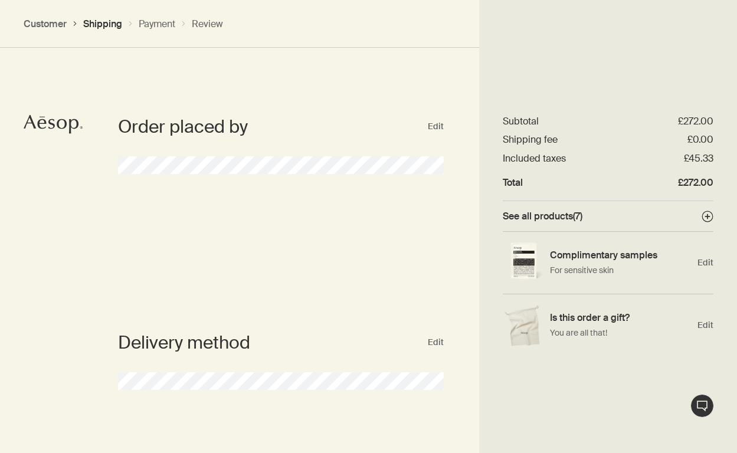
select select "GB"
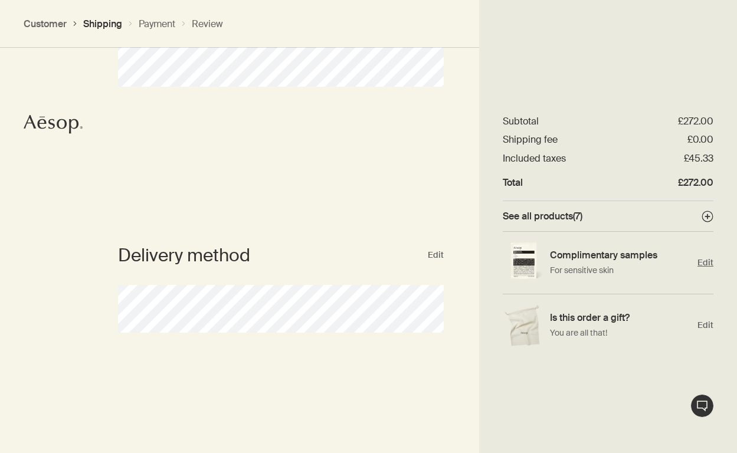
scroll to position [130, 0]
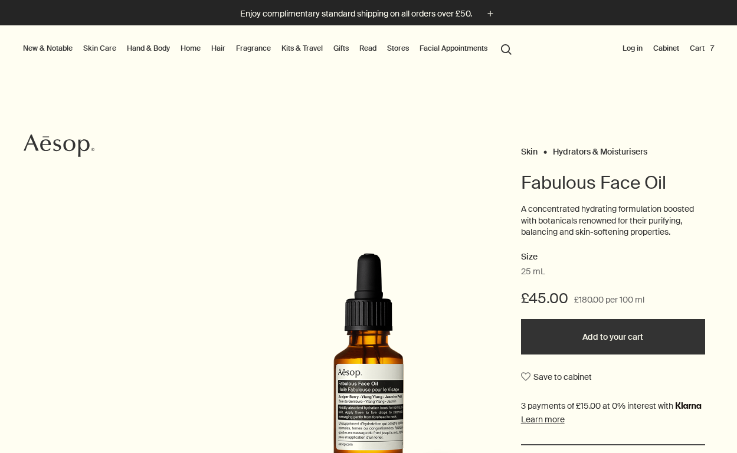
click at [507, 48] on button "search Search" at bounding box center [506, 48] width 21 height 22
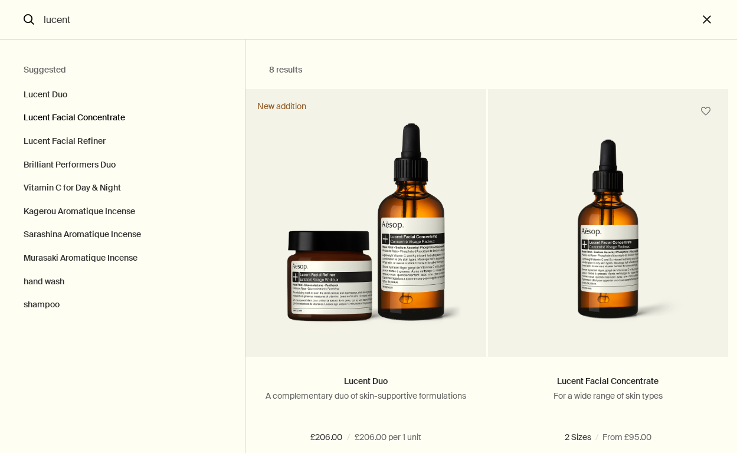
click at [68, 119] on button "Lucent Facial Concentrate" at bounding box center [122, 118] width 245 height 24
type input "Lucent Facial Concentrate"
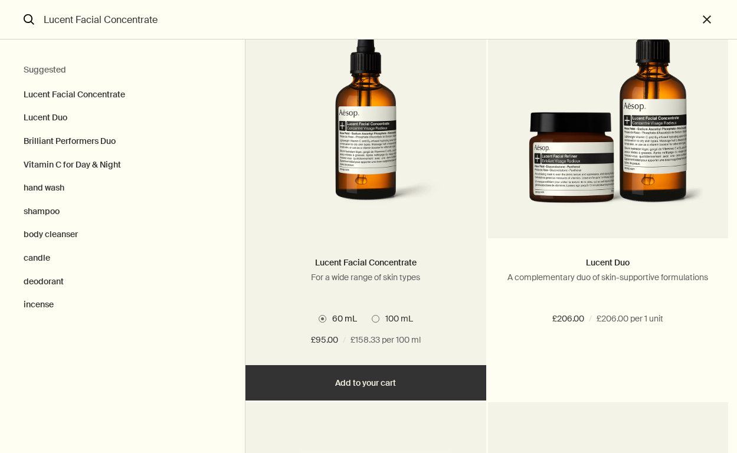
scroll to position [119, 0]
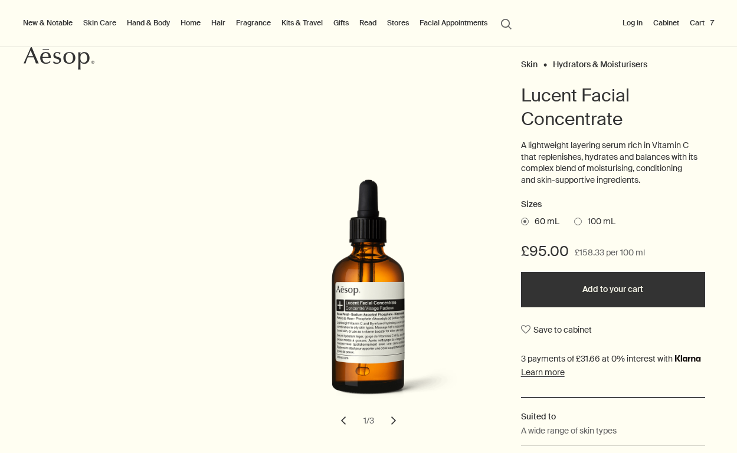
scroll to position [90, 0]
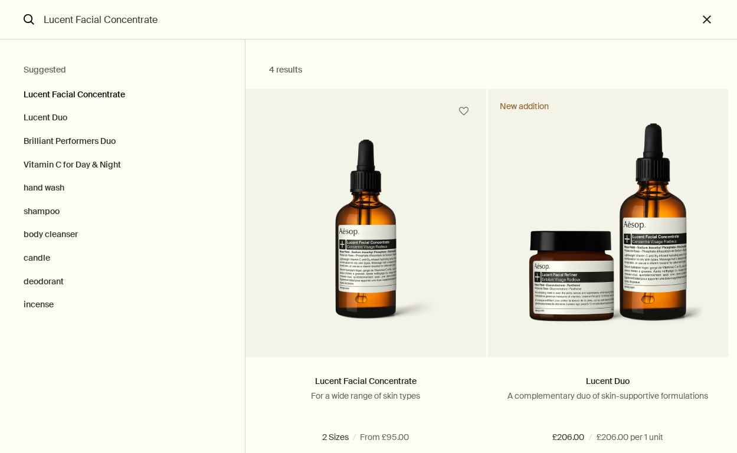
click at [80, 95] on button "Lucent Facial Concentrate" at bounding box center [122, 92] width 245 height 30
click at [141, 25] on input "Lucent Facial Concentrate" at bounding box center [368, 19] width 659 height 39
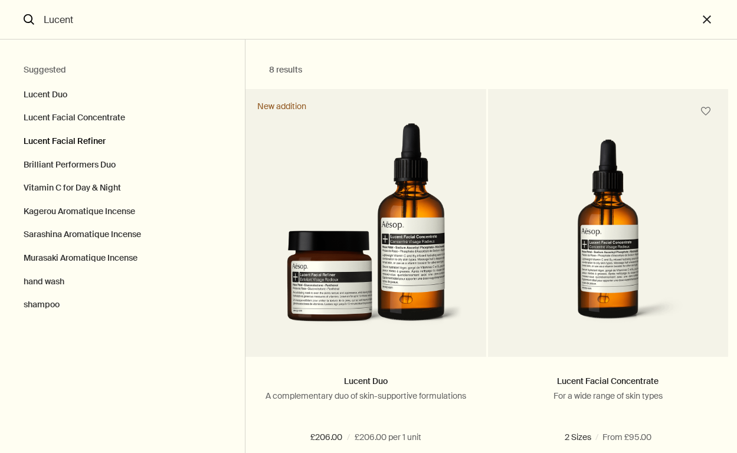
click at [79, 142] on button "Lucent Facial Refiner" at bounding box center [122, 142] width 245 height 24
type input "Lucent Facial Refiner"
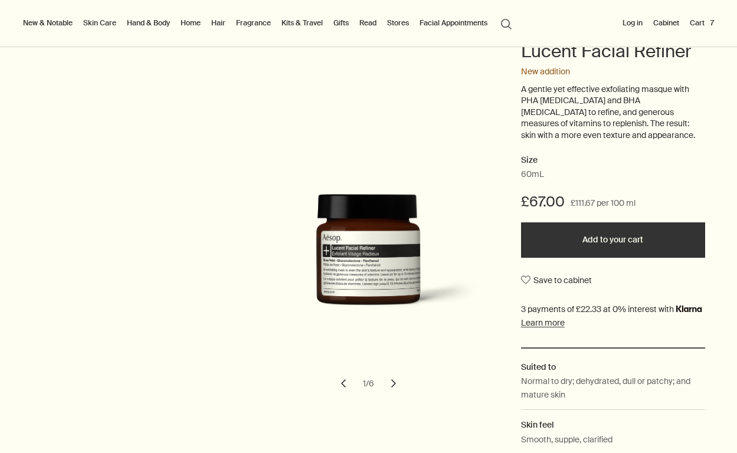
scroll to position [130, 0]
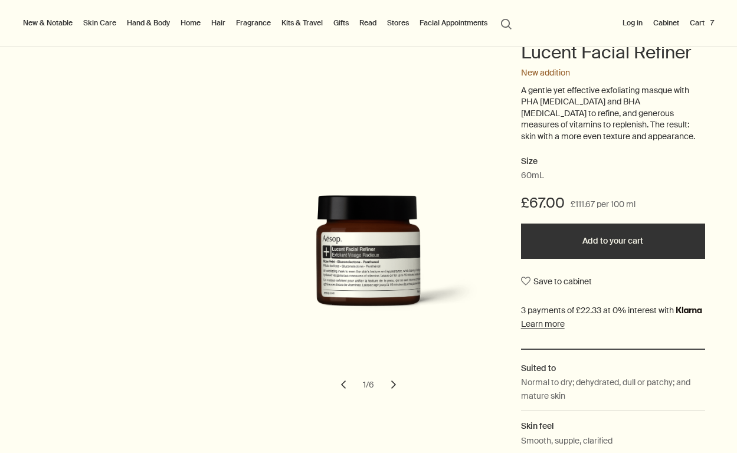
click at [655, 240] on button "Add to your cart" at bounding box center [613, 241] width 184 height 35
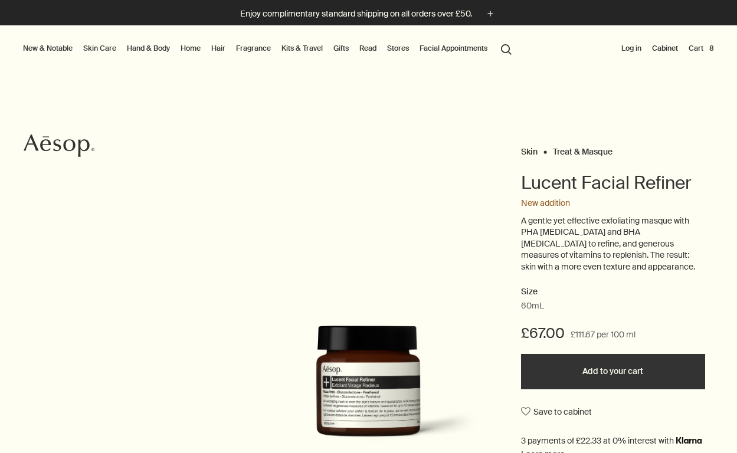
scroll to position [0, 0]
click at [699, 46] on button "Cart 8" at bounding box center [702, 48] width 30 height 14
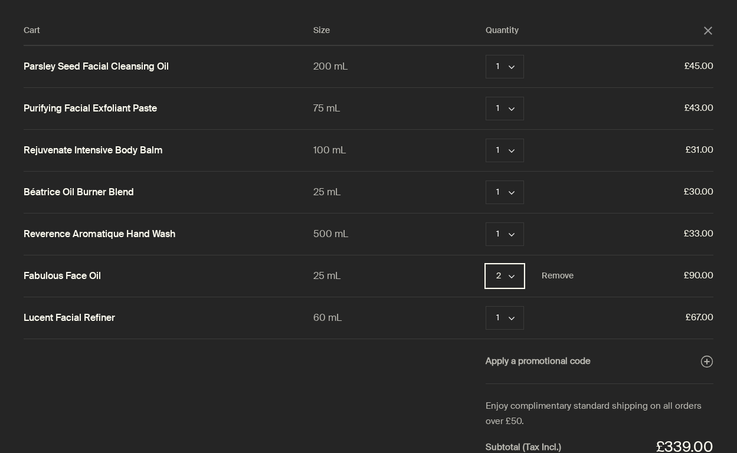
click at [512, 277] on polygon "Quantity 2" at bounding box center [512, 277] width 6 height 4
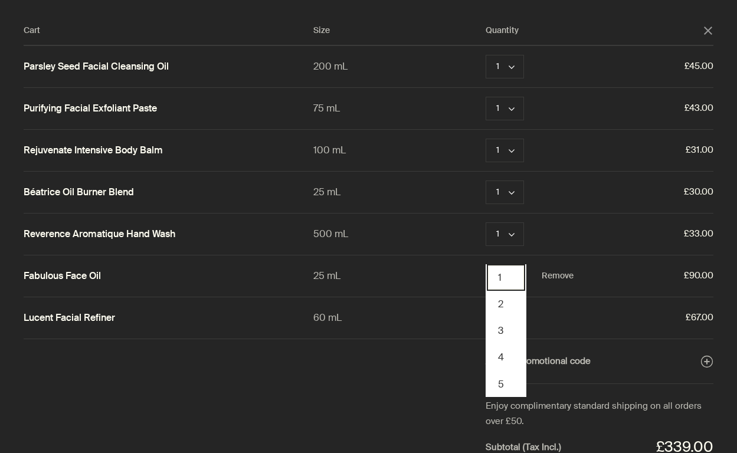
click at [509, 278] on button "1" at bounding box center [506, 277] width 38 height 27
